Goal: Task Accomplishment & Management: Use online tool/utility

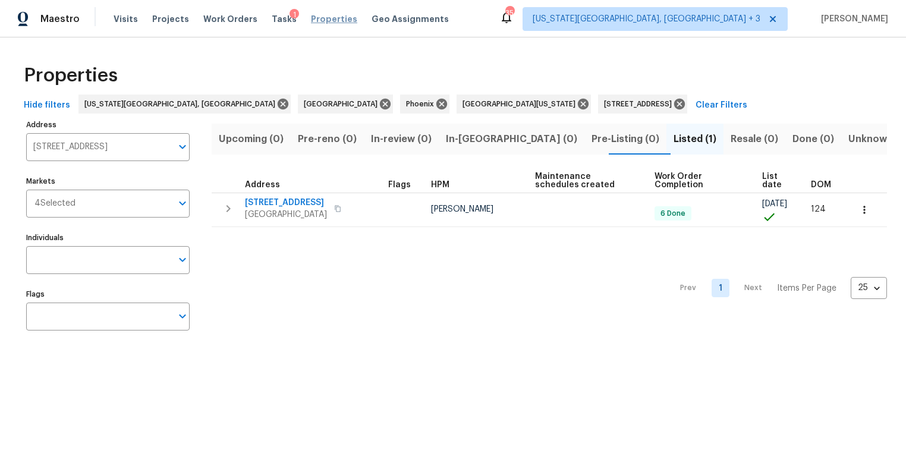
click at [322, 19] on span "Properties" at bounding box center [334, 19] width 46 height 12
type input "500 N Gila Springs Blvd Unit 230 Chandler AZ 85226"
click at [674, 102] on icon at bounding box center [679, 104] width 11 height 11
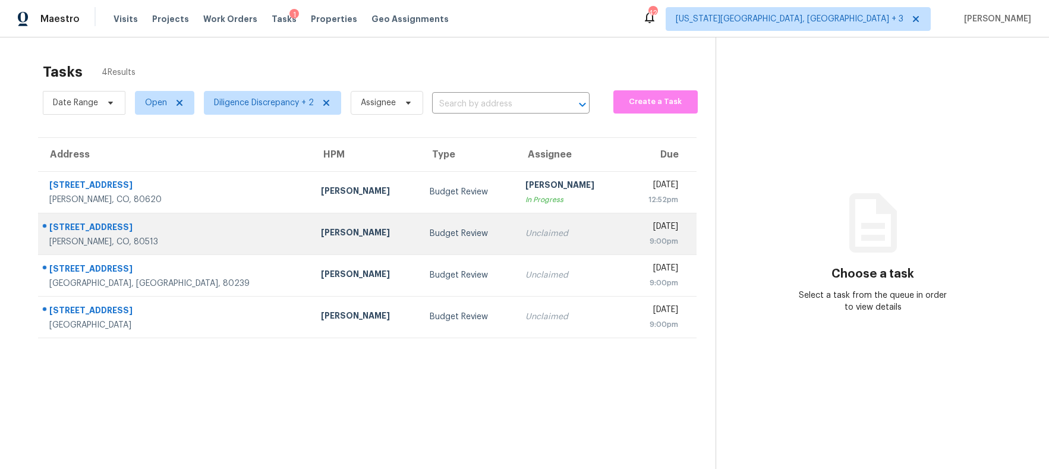
click at [516, 224] on td "Unclaimed" at bounding box center [570, 234] width 109 height 42
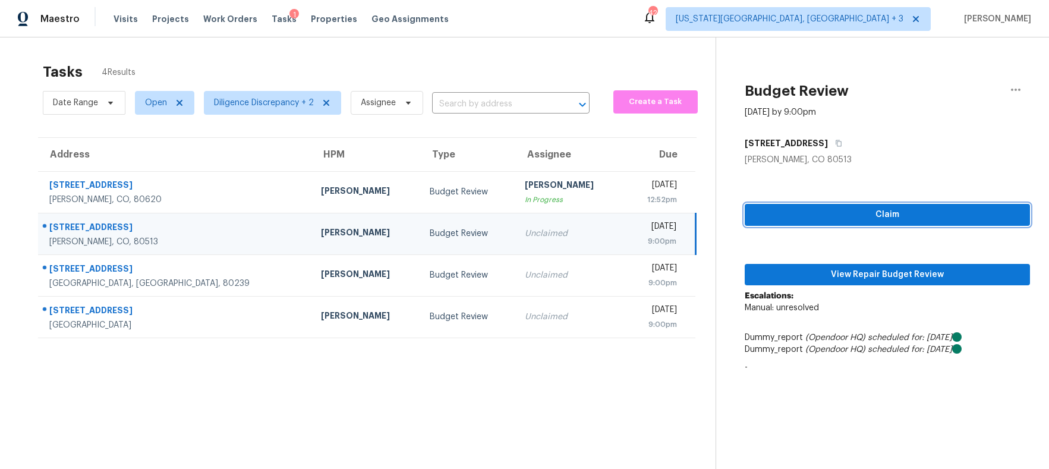
click at [797, 214] on span "Claim" at bounding box center [887, 214] width 267 height 15
click at [797, 256] on div "Claim View Repair Budget Review Escalations: Manual: unresolved Dummy_report (O…" at bounding box center [888, 272] width 286 height 213
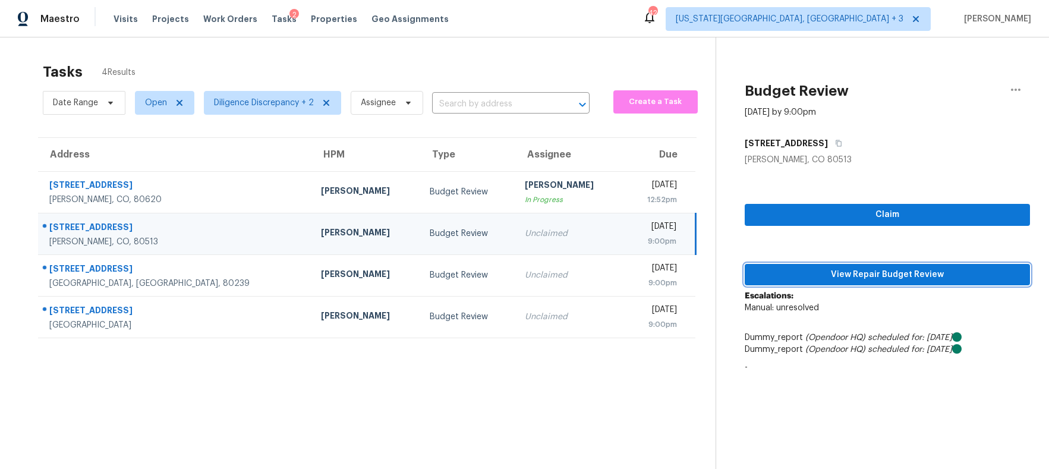
click at [793, 271] on span "View Repair Budget Review" at bounding box center [887, 275] width 267 height 15
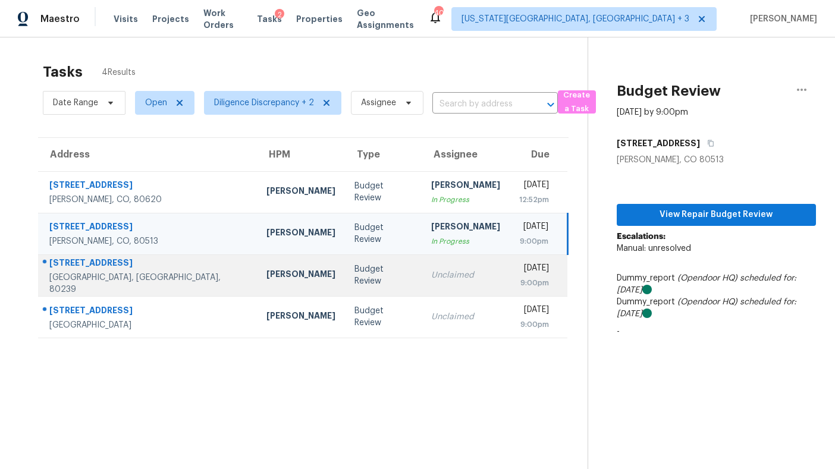
click at [422, 263] on td "Unclaimed" at bounding box center [466, 275] width 88 height 42
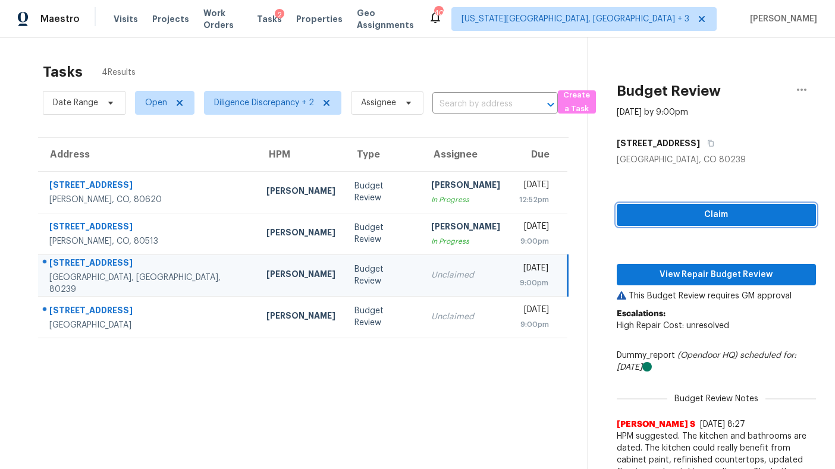
click at [661, 207] on button "Claim" at bounding box center [716, 215] width 199 height 22
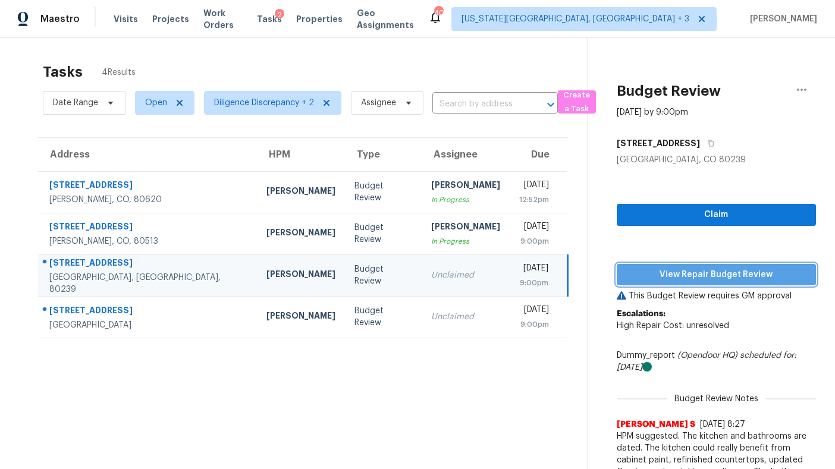
click at [646, 283] on button "View Repair Budget Review" at bounding box center [716, 275] width 199 height 22
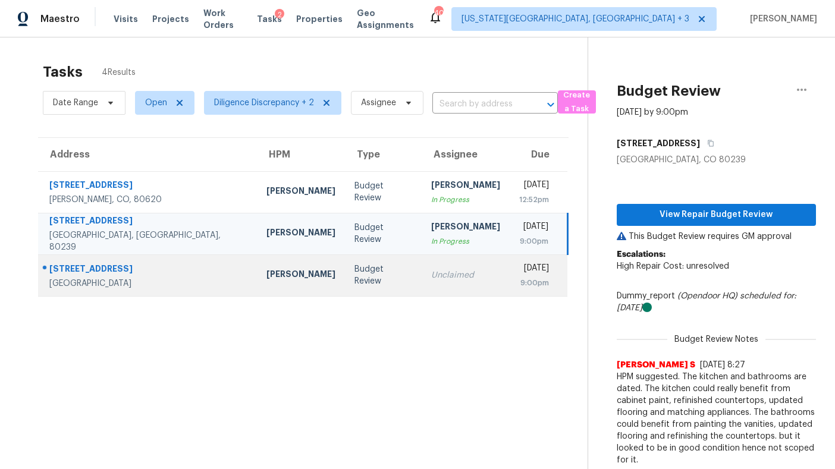
click at [431, 272] on div "Unclaimed" at bounding box center [465, 275] width 69 height 12
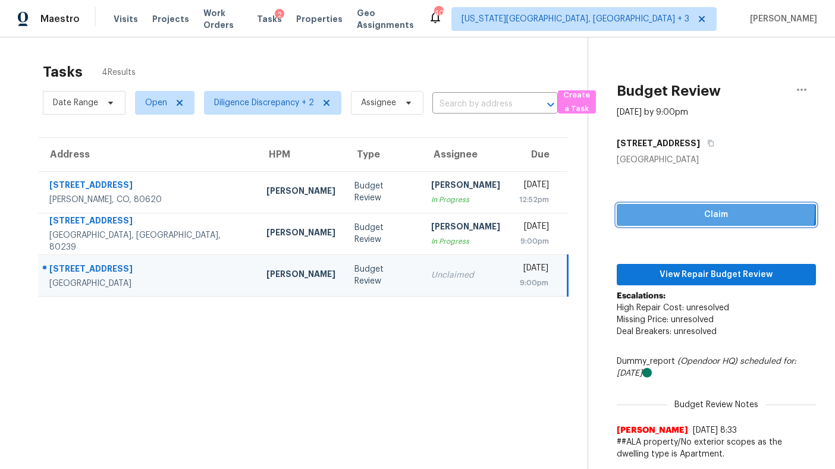
click at [647, 209] on span "Claim" at bounding box center [716, 214] width 180 height 15
click at [652, 260] on div "Claim View Repair Budget Review Escalations: High Repair Cost: unresolved Missi…" at bounding box center [716, 316] width 199 height 300
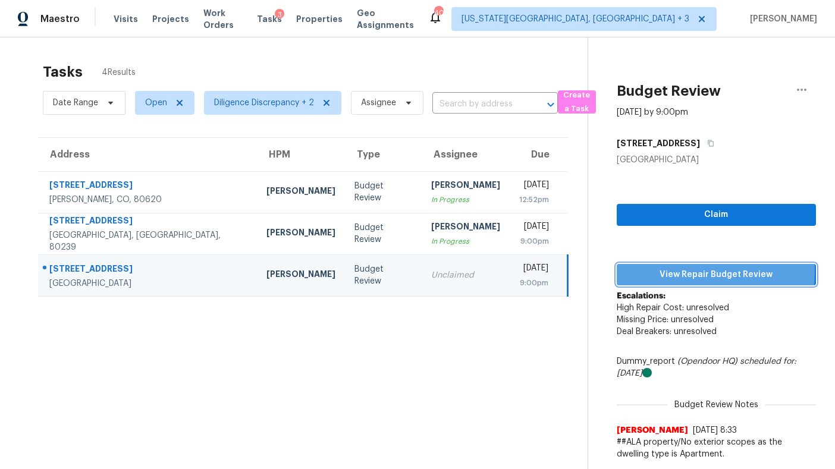
click at [659, 271] on span "View Repair Budget Review" at bounding box center [716, 275] width 180 height 15
